Goal: Transaction & Acquisition: Purchase product/service

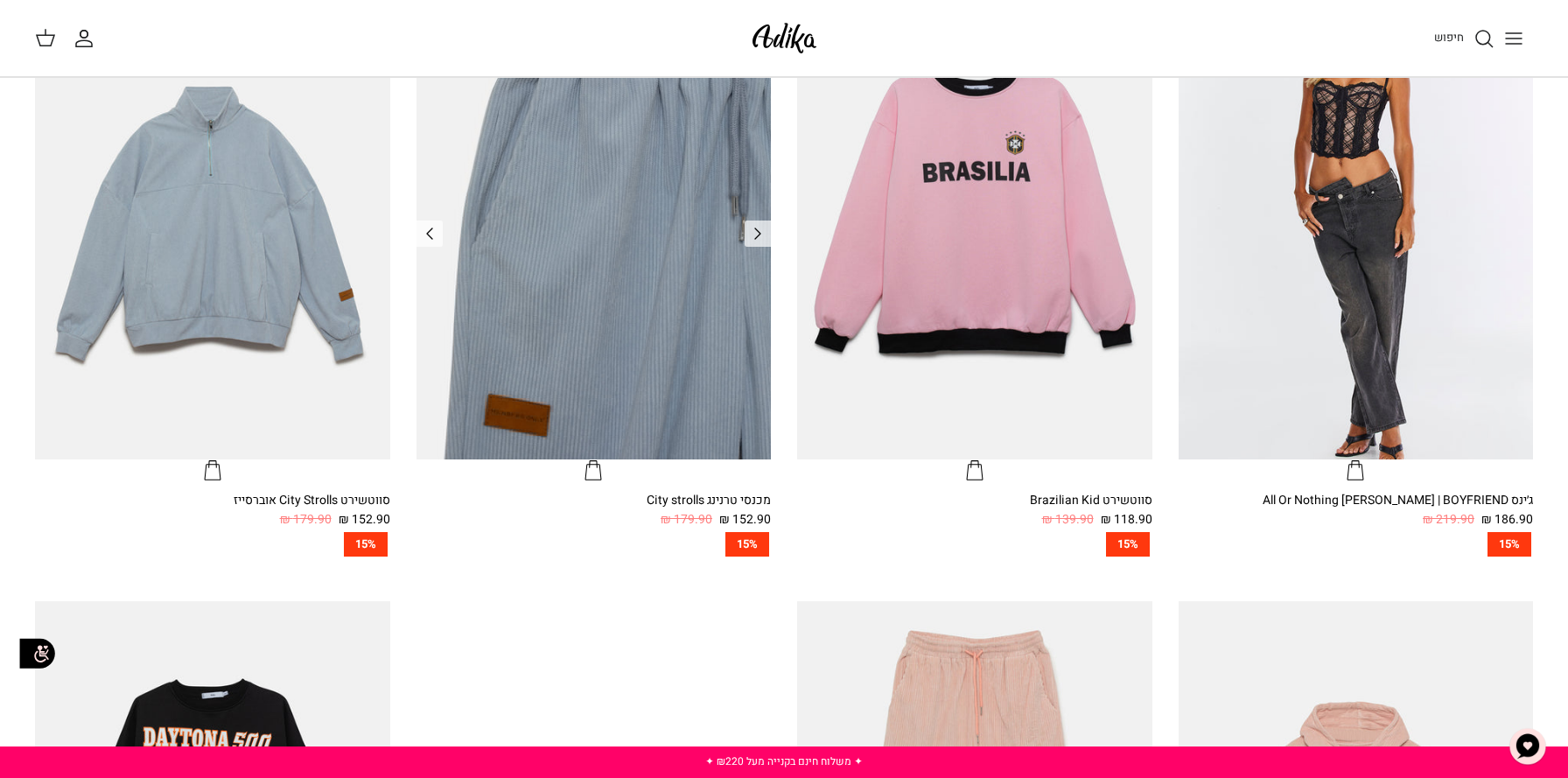
scroll to position [741, 0]
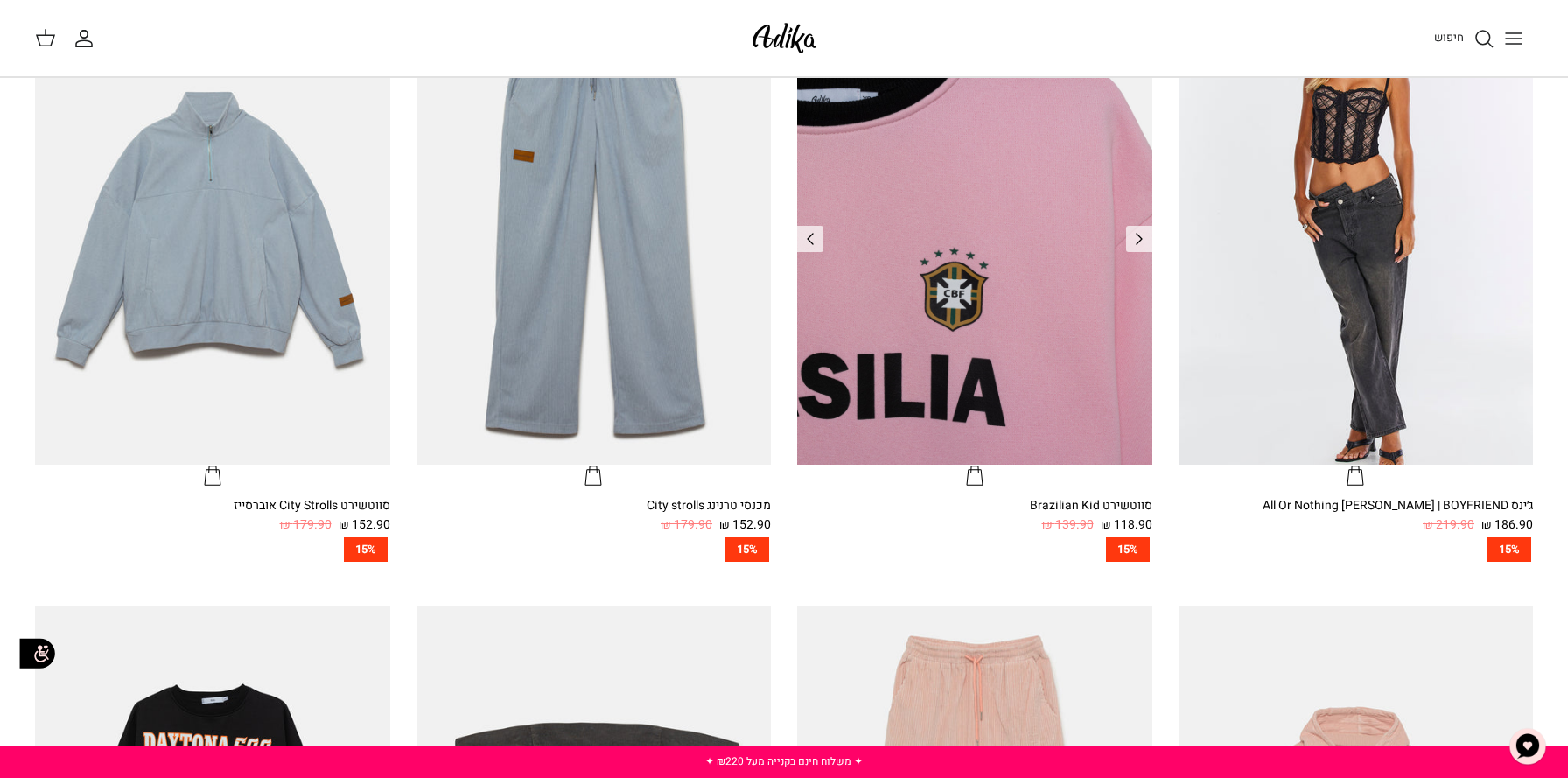
click at [962, 299] on img "סווטשירט Brazilian Kid" at bounding box center [974, 227] width 355 height 473
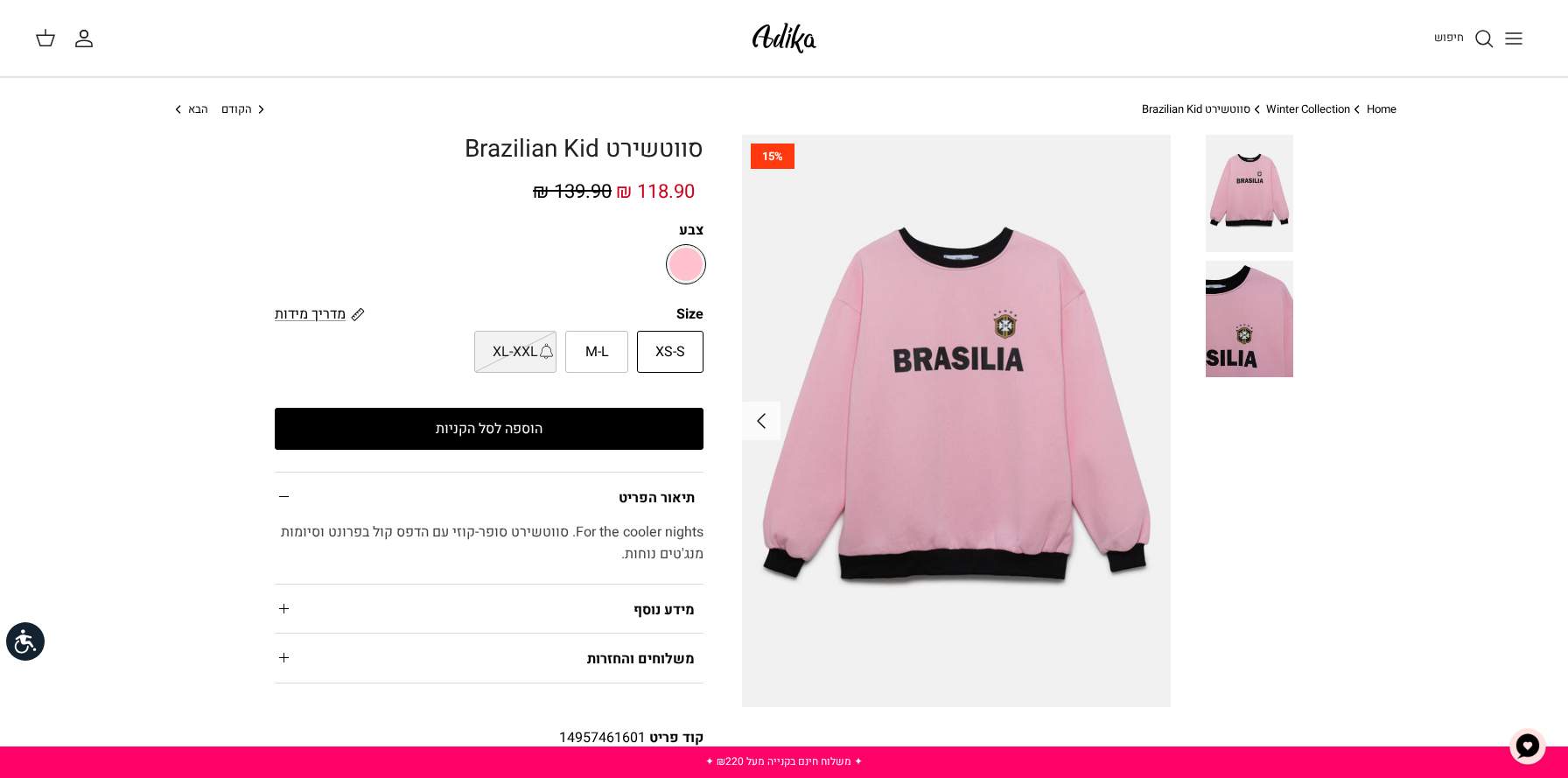
click at [585, 365] on label "M-L" at bounding box center [597, 351] width 63 height 42
click at [698, 336] on input "M-L" at bounding box center [704, 330] width 12 height 12
radio input "true"
click at [578, 412] on button "הוספה לסל הקניות" at bounding box center [488, 428] width 428 height 42
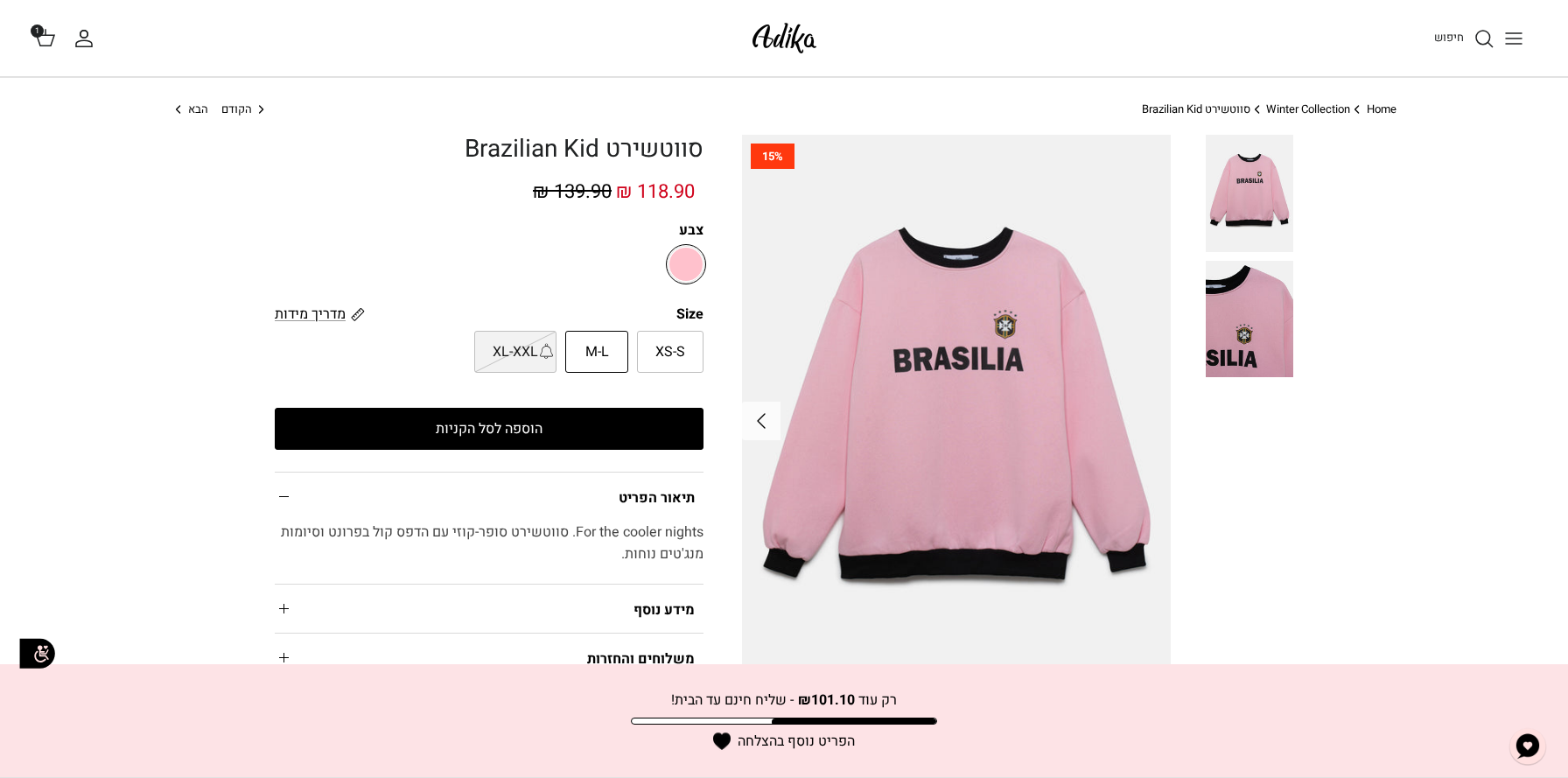
click at [36, 41] on icon at bounding box center [45, 37] width 21 height 21
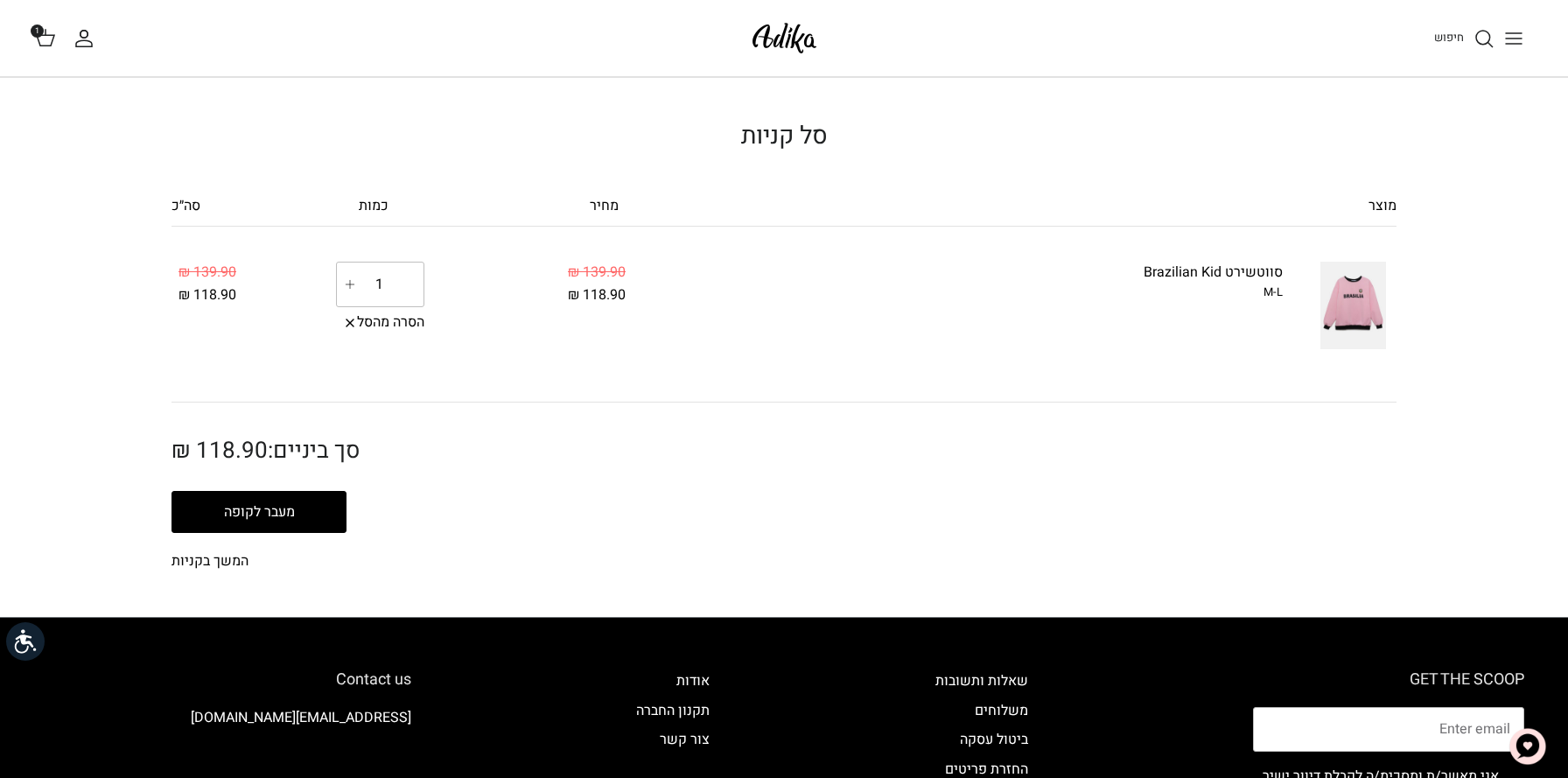
click at [318, 515] on button "מעבר לקופה" at bounding box center [259, 511] width 175 height 42
